Goal: Task Accomplishment & Management: Use online tool/utility

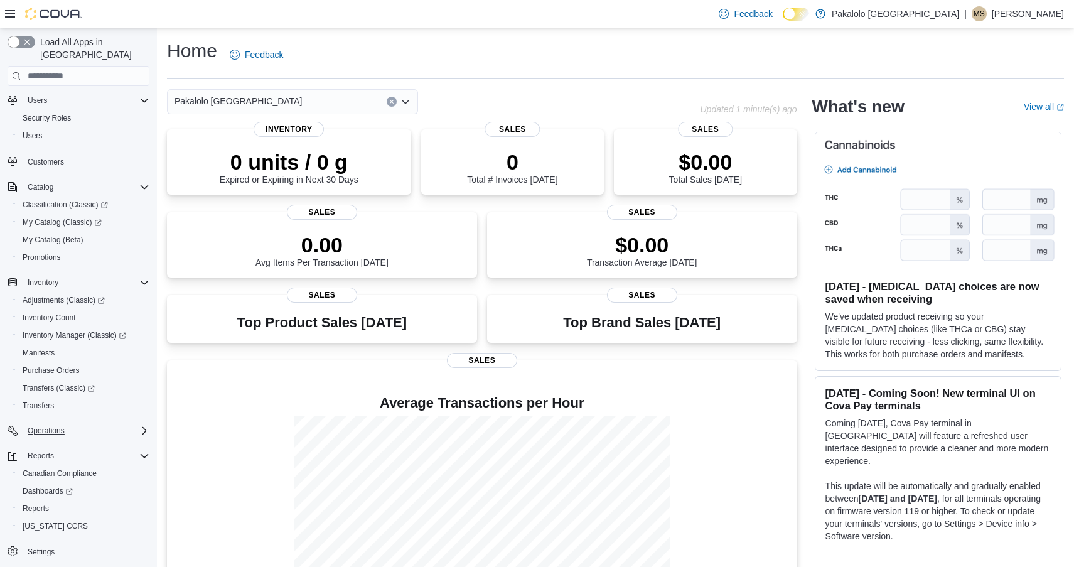
scroll to position [28, 0]
click at [36, 504] on span "Reports" at bounding box center [36, 509] width 26 height 10
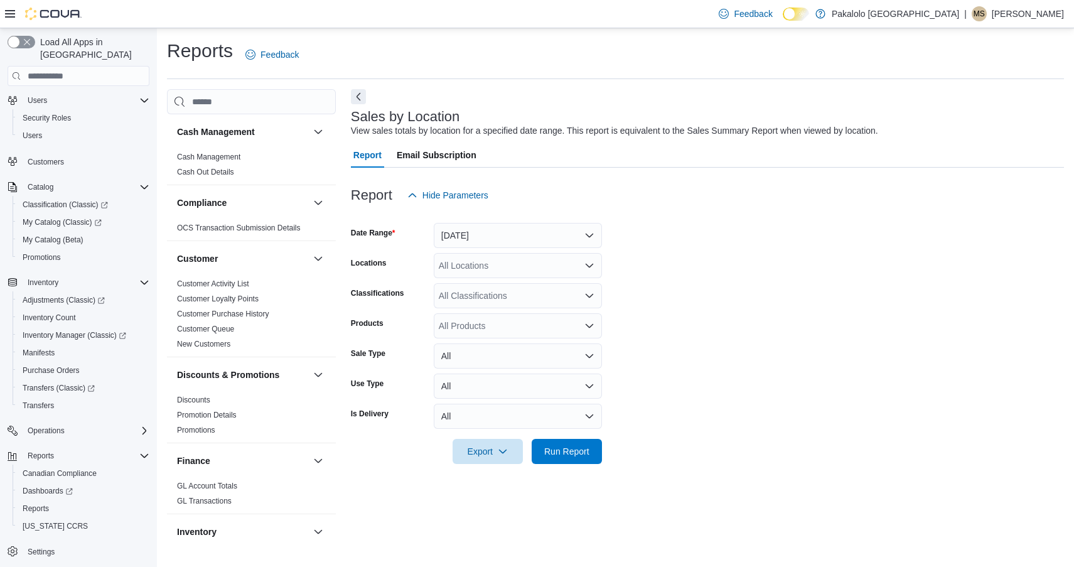
click at [457, 226] on button "[DATE]" at bounding box center [518, 235] width 168 height 25
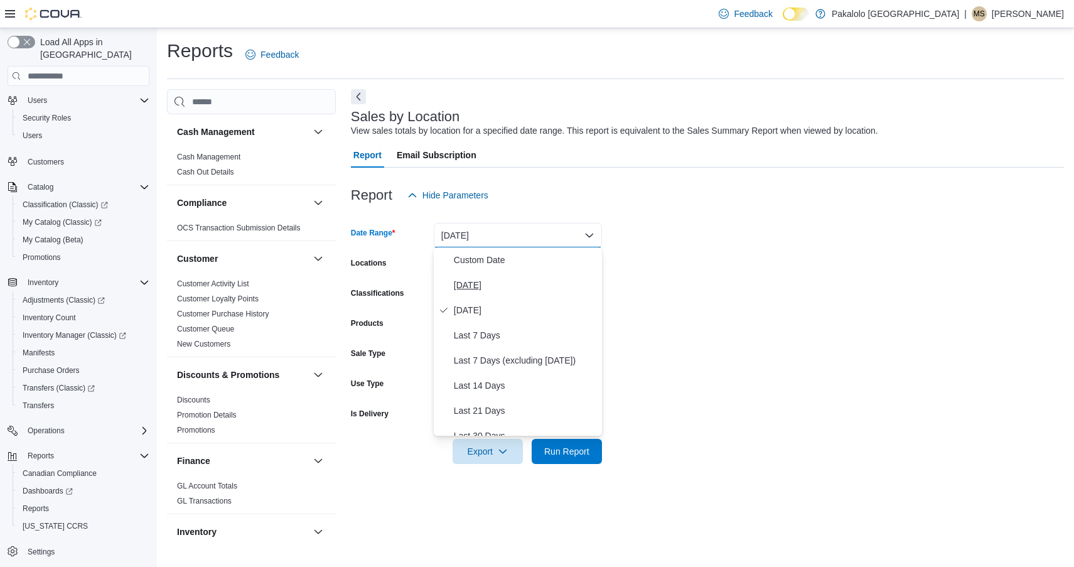
click at [464, 281] on span "[DATE]" at bounding box center [525, 285] width 143 height 15
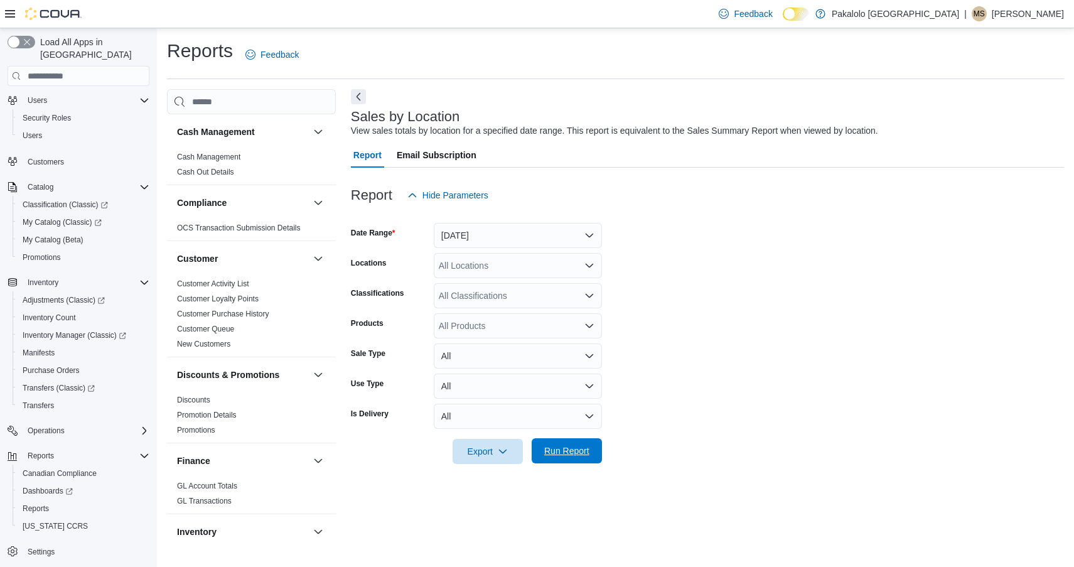
click at [567, 446] on span "Run Report" at bounding box center [566, 451] width 45 height 13
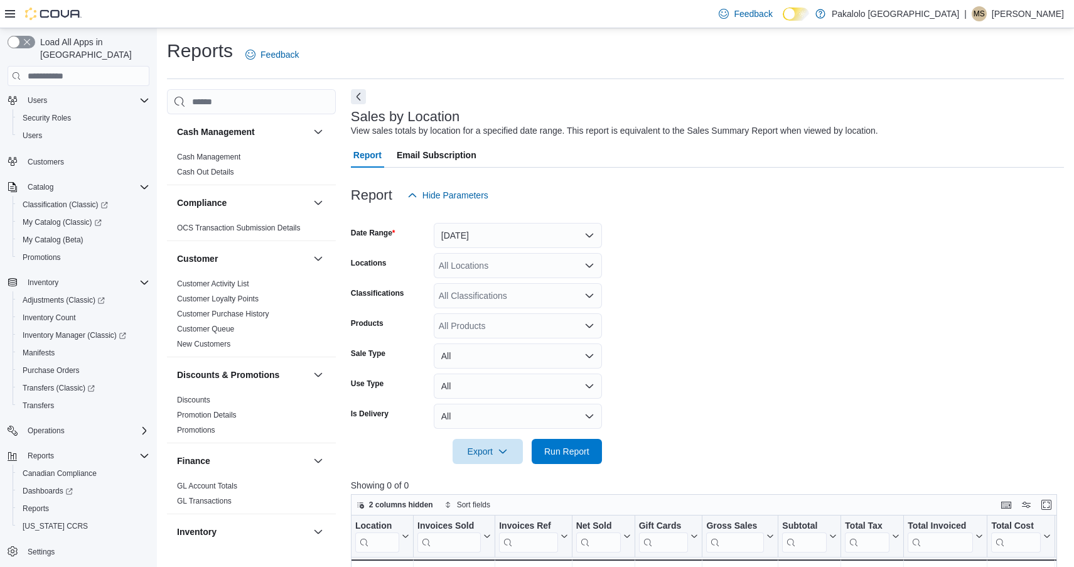
click at [502, 242] on button "[DATE]" at bounding box center [518, 235] width 168 height 25
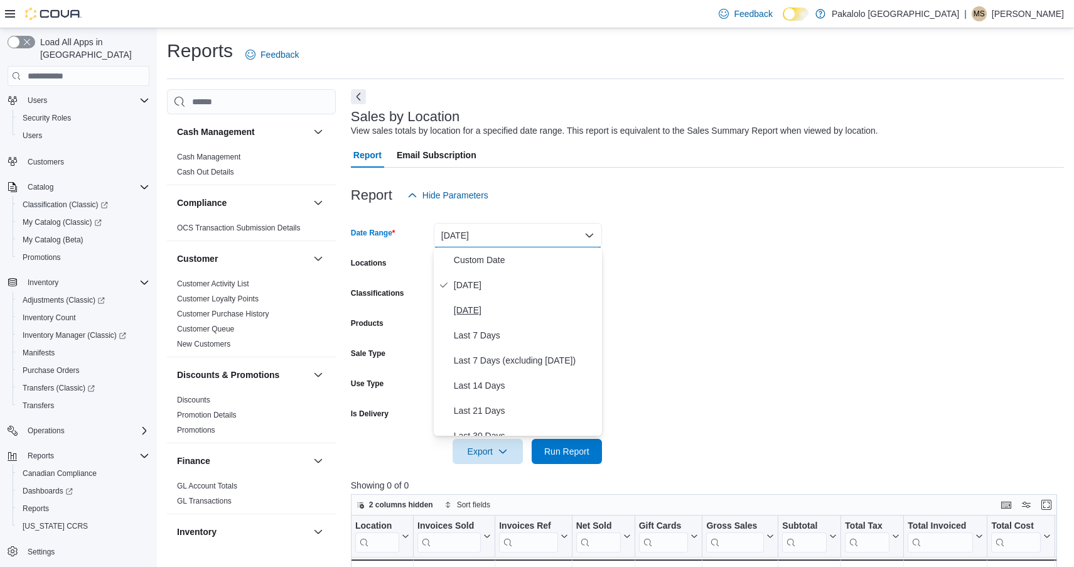
click at [494, 304] on span "[DATE]" at bounding box center [525, 310] width 143 height 15
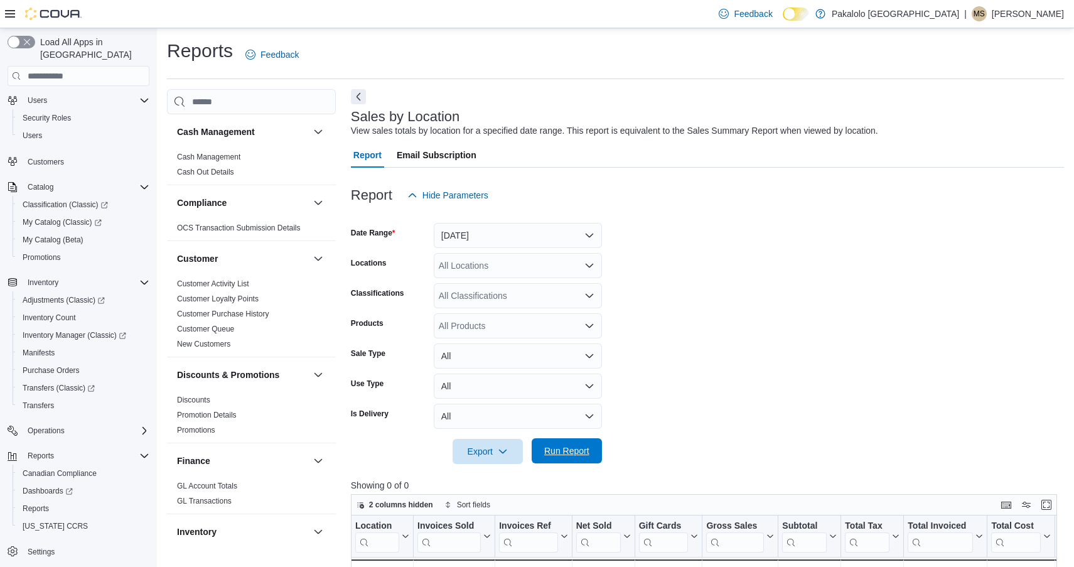
click at [561, 449] on span "Run Report" at bounding box center [566, 451] width 45 height 13
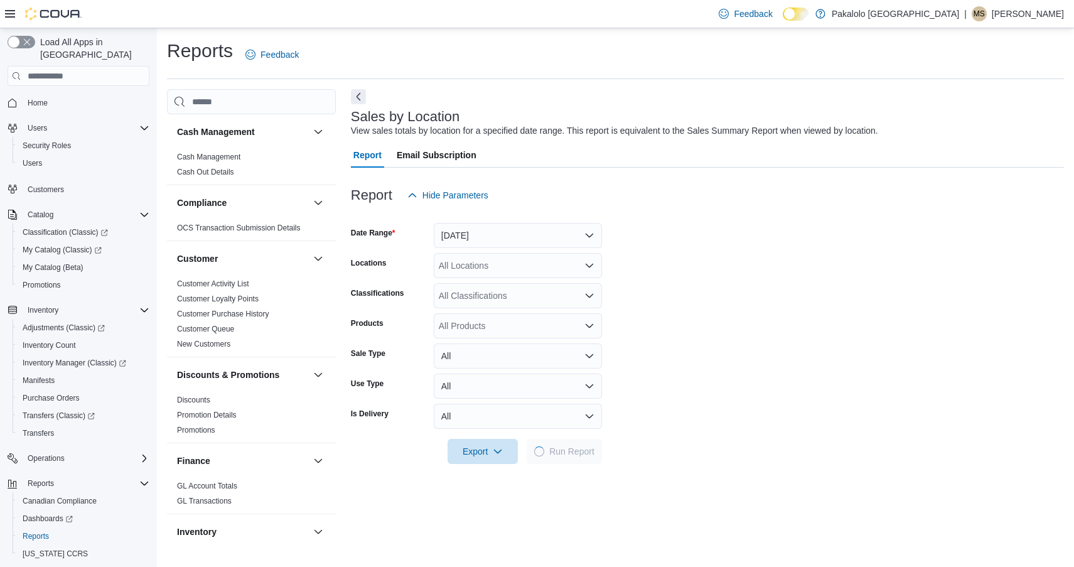
scroll to position [28, 0]
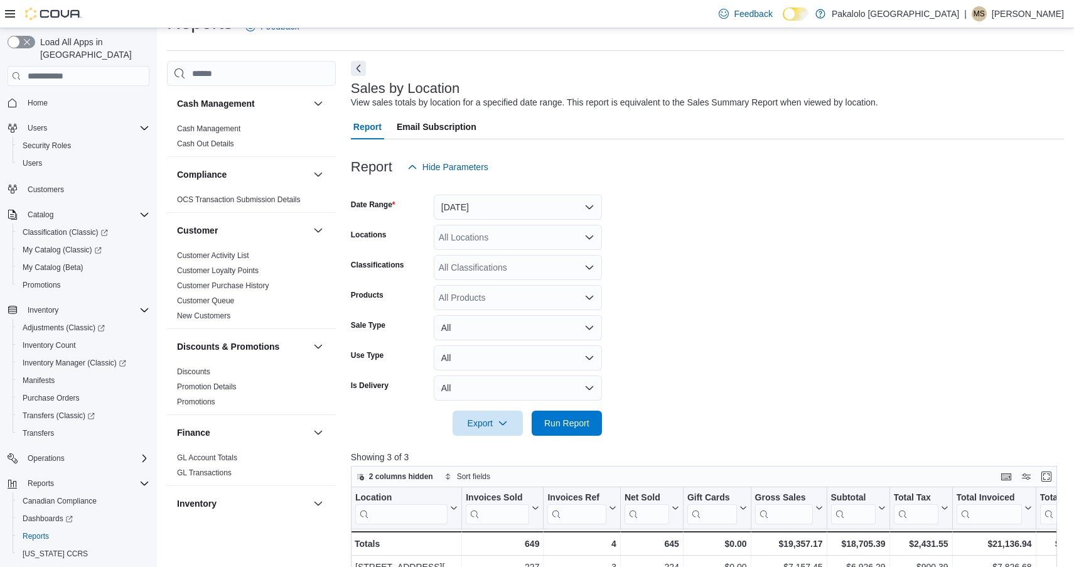
click at [522, 207] on button "[DATE]" at bounding box center [518, 207] width 168 height 25
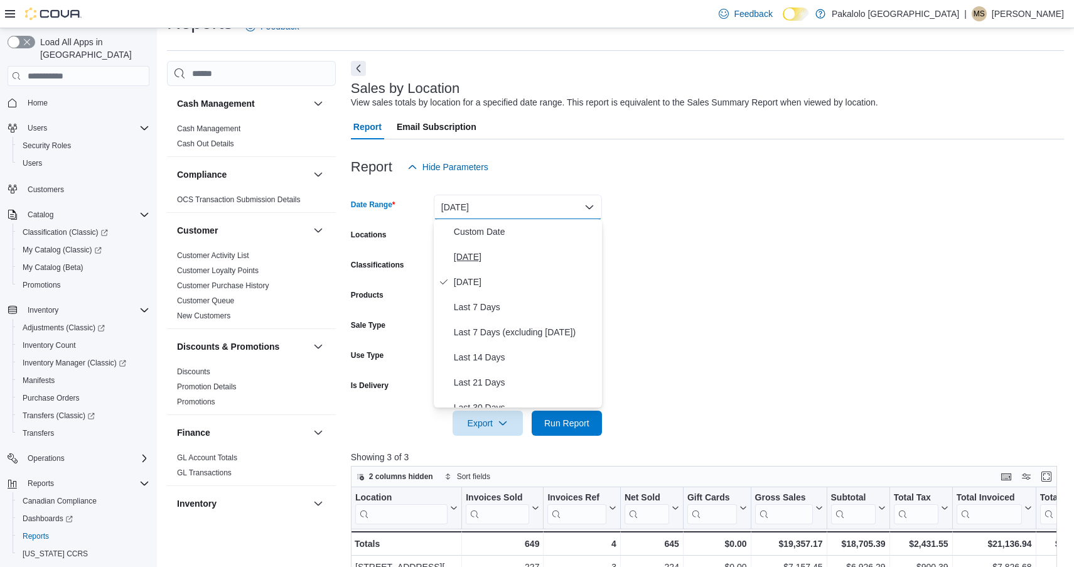
click at [480, 254] on span "[DATE]" at bounding box center [525, 256] width 143 height 15
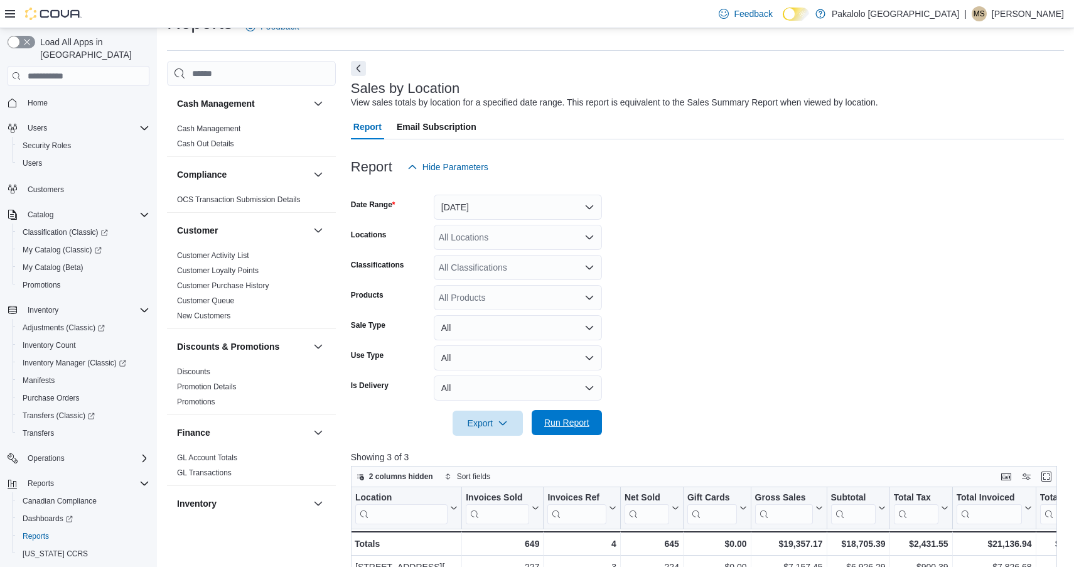
click at [566, 419] on span "Run Report" at bounding box center [566, 422] width 45 height 13
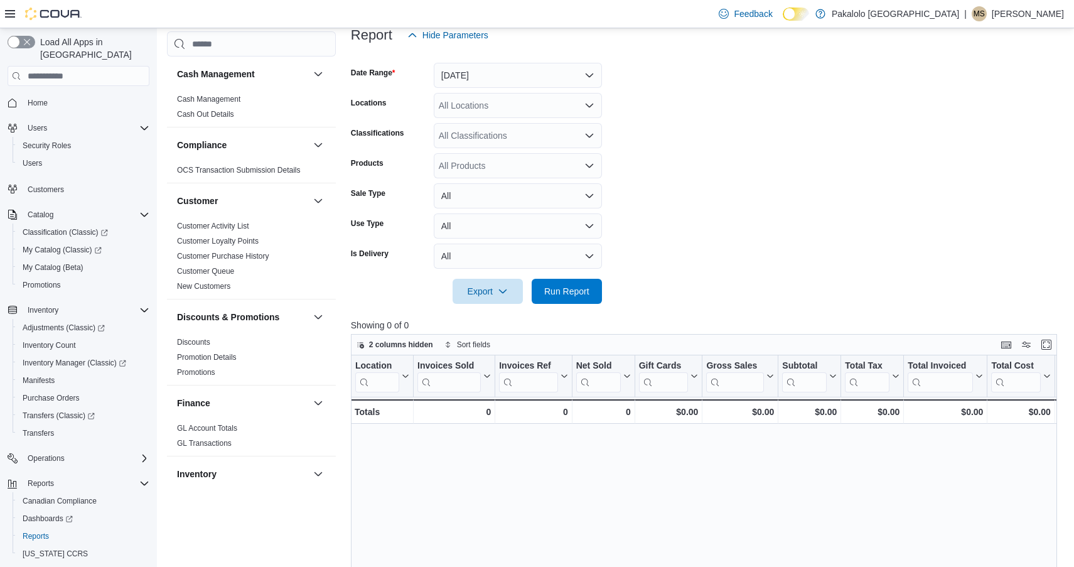
scroll to position [210, 0]
